Goal: Task Accomplishment & Management: Complete application form

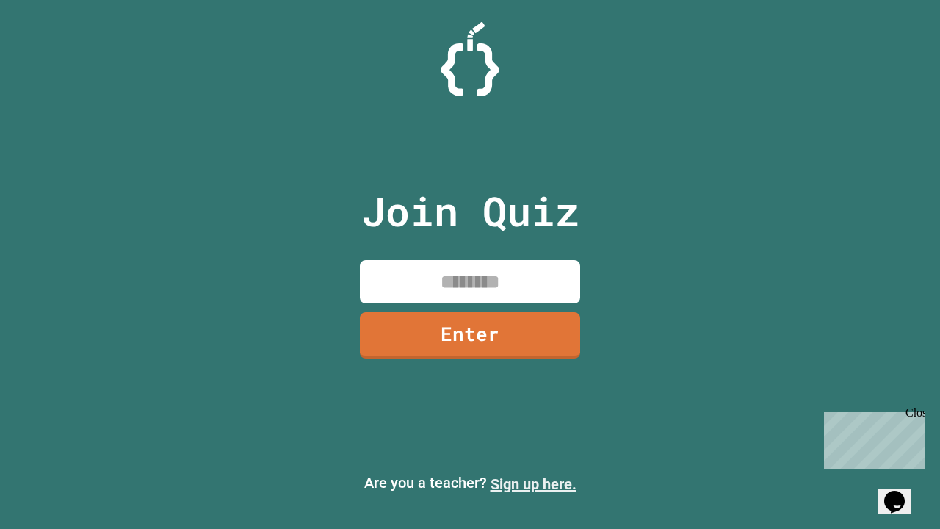
click at [533, 484] on link "Sign up here." at bounding box center [534, 484] width 86 height 18
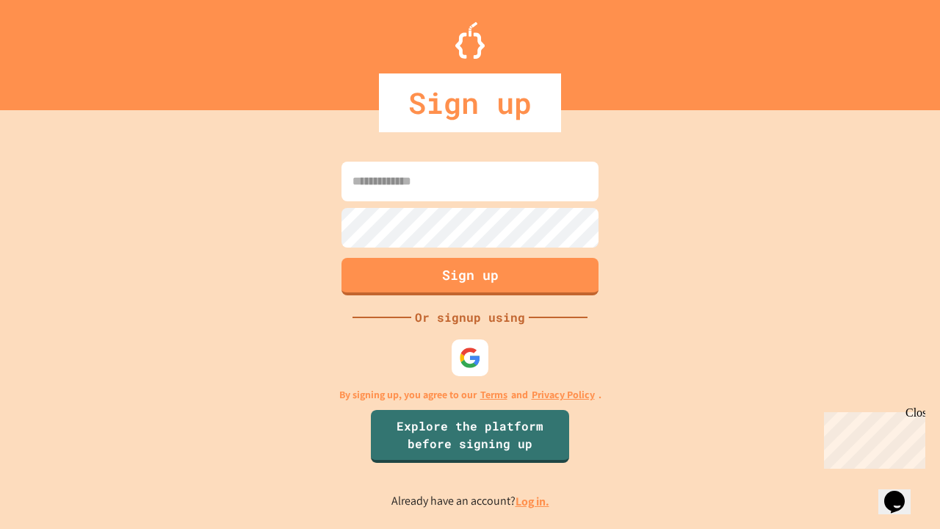
click at [533, 501] on link "Log in." at bounding box center [533, 501] width 34 height 15
